Goal: Information Seeking & Learning: Learn about a topic

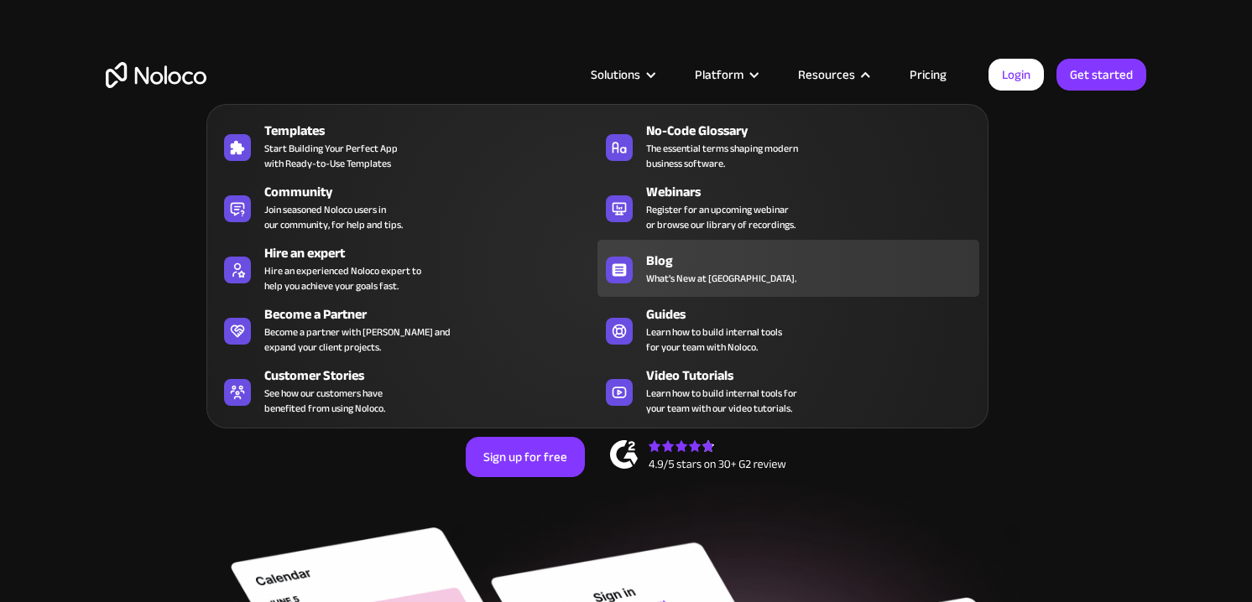
click at [672, 279] on span "What's New at [GEOGRAPHIC_DATA]." at bounding box center [721, 278] width 150 height 15
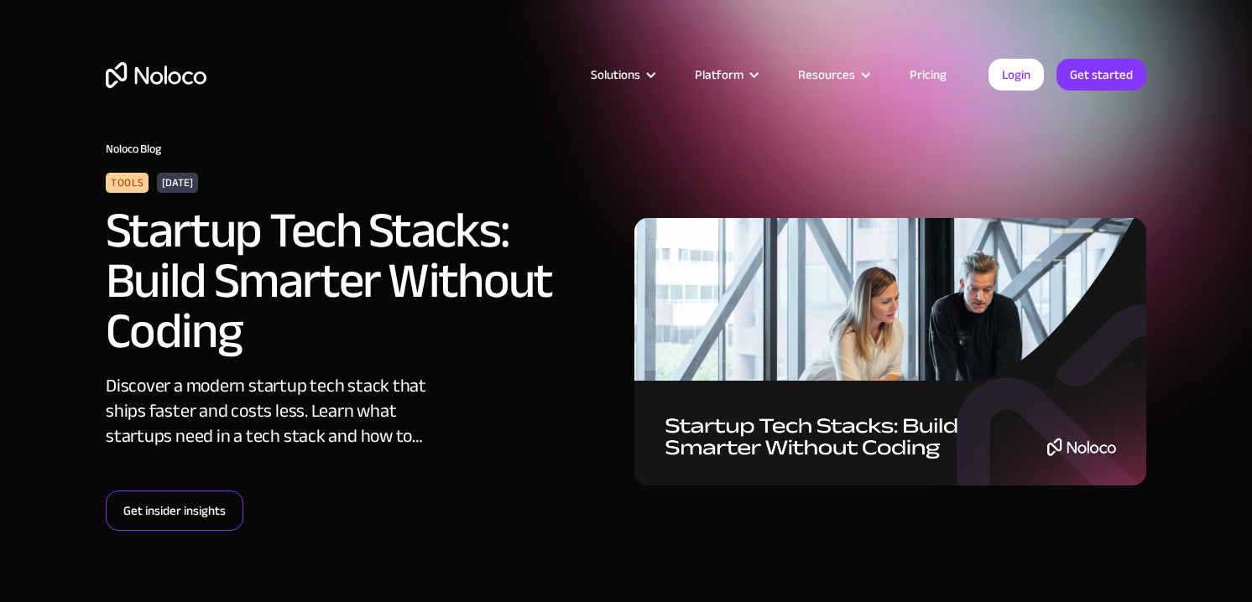
click at [206, 518] on link "Get insider insights" at bounding box center [175, 511] width 138 height 40
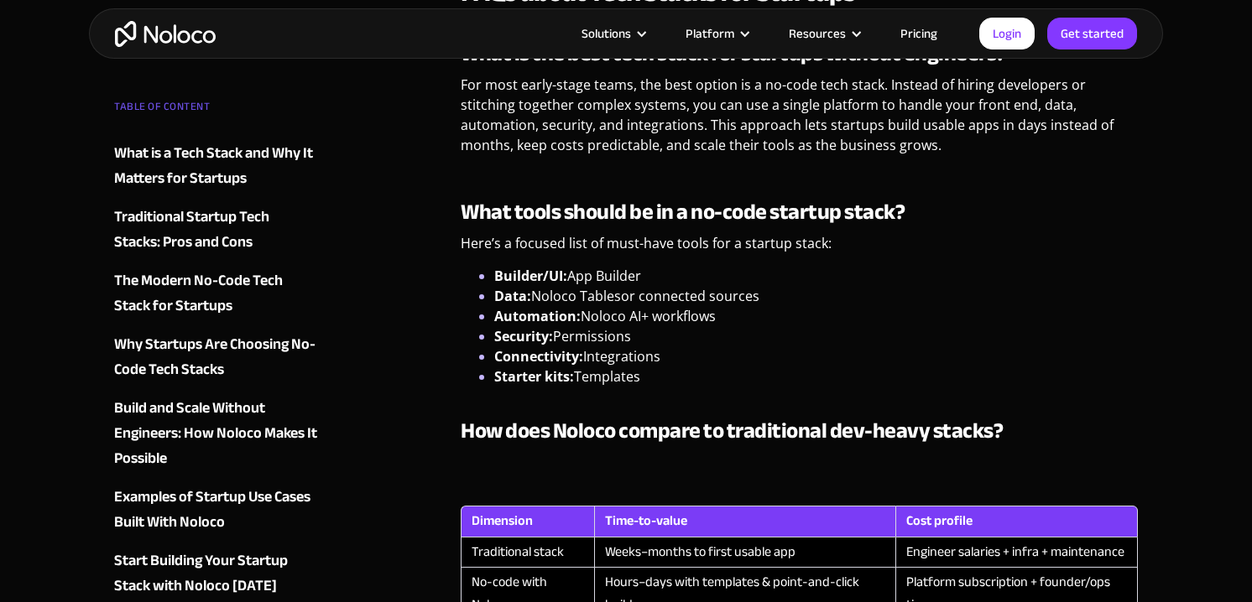
scroll to position [3433, 0]
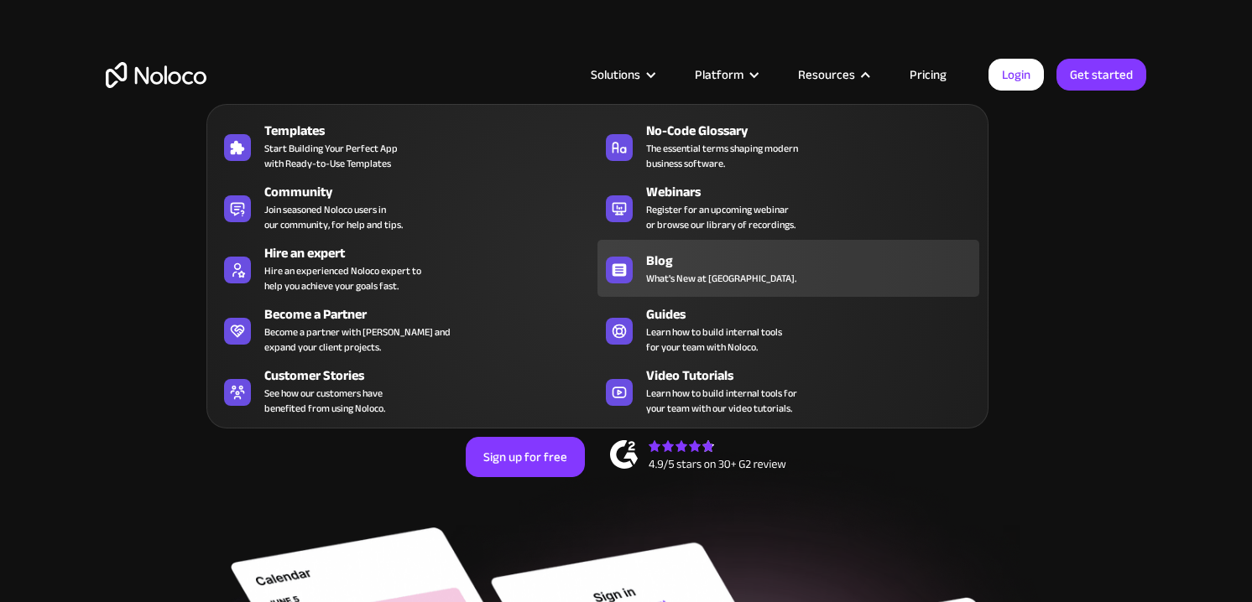
click at [692, 252] on div "Blog" at bounding box center [816, 261] width 341 height 20
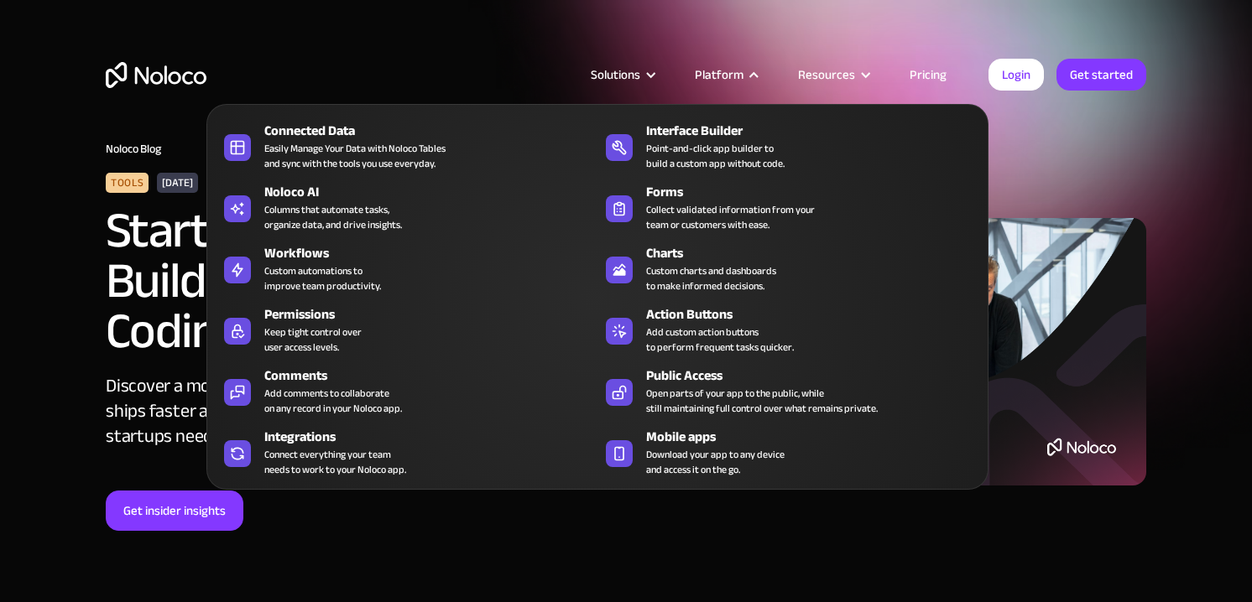
scroll to position [23, 0]
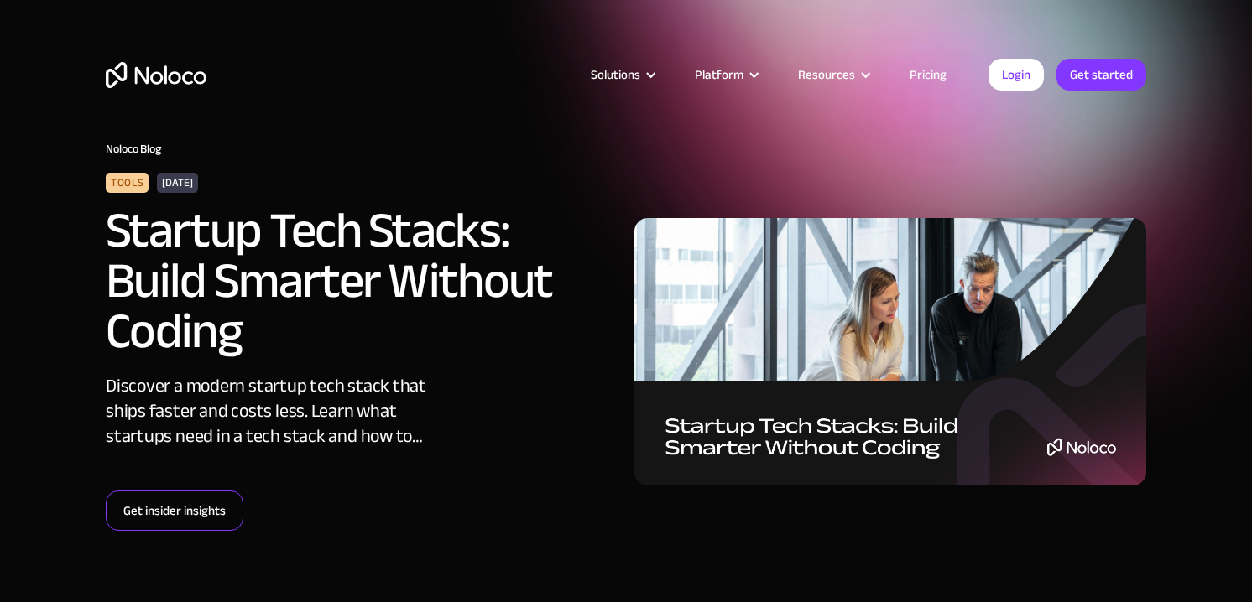
click at [152, 501] on link "Get insider insights" at bounding box center [175, 511] width 138 height 40
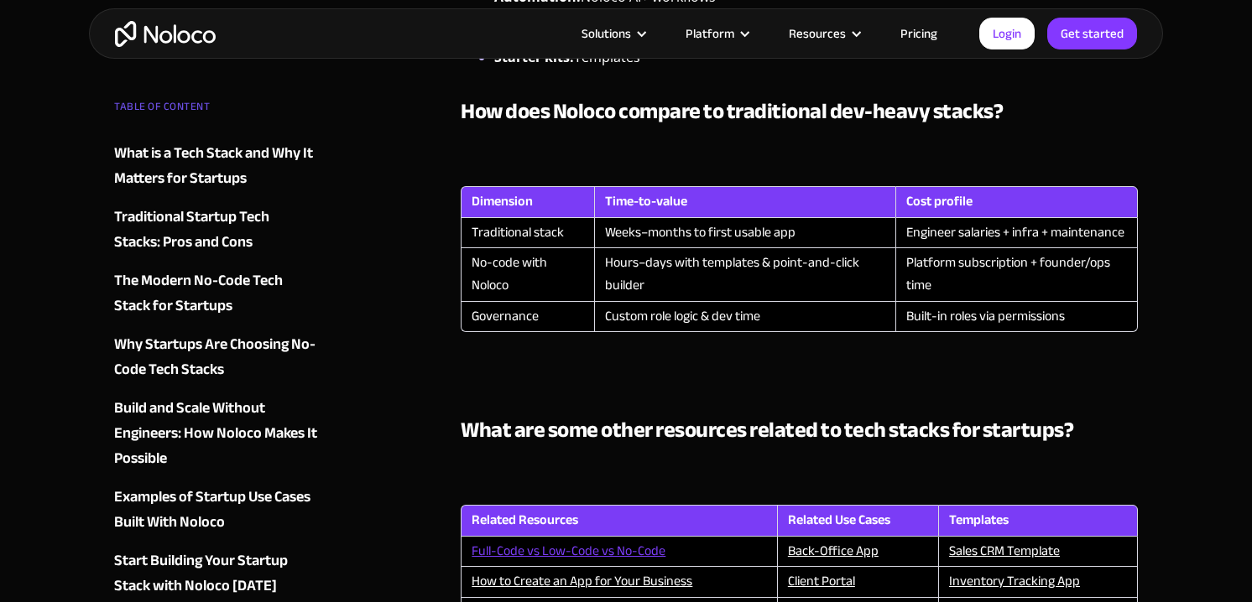
scroll to position [4149, 0]
